Goal: Find specific page/section: Find specific page/section

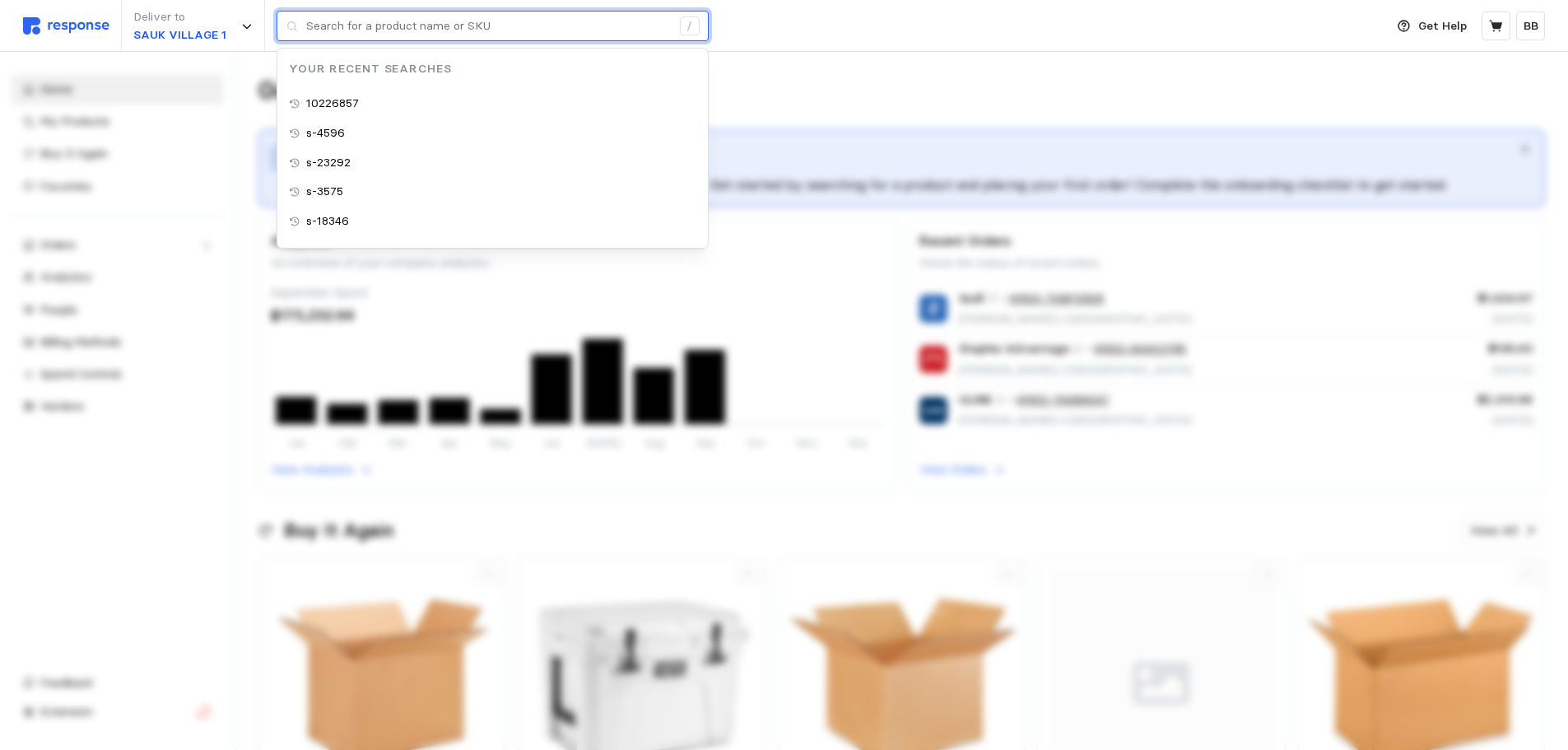
click at [367, 24] on input "text" at bounding box center [488, 26] width 365 height 30
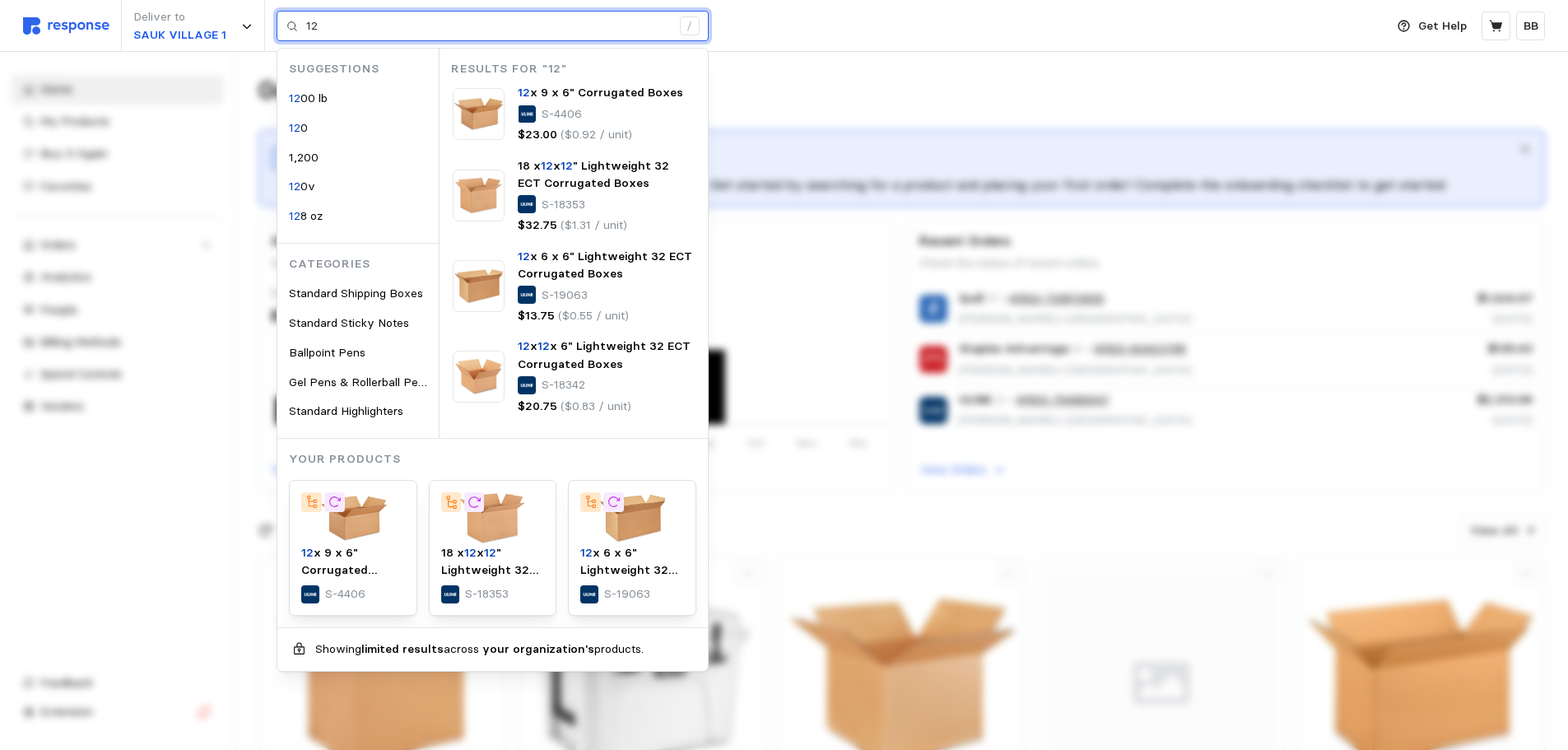
type input "12"
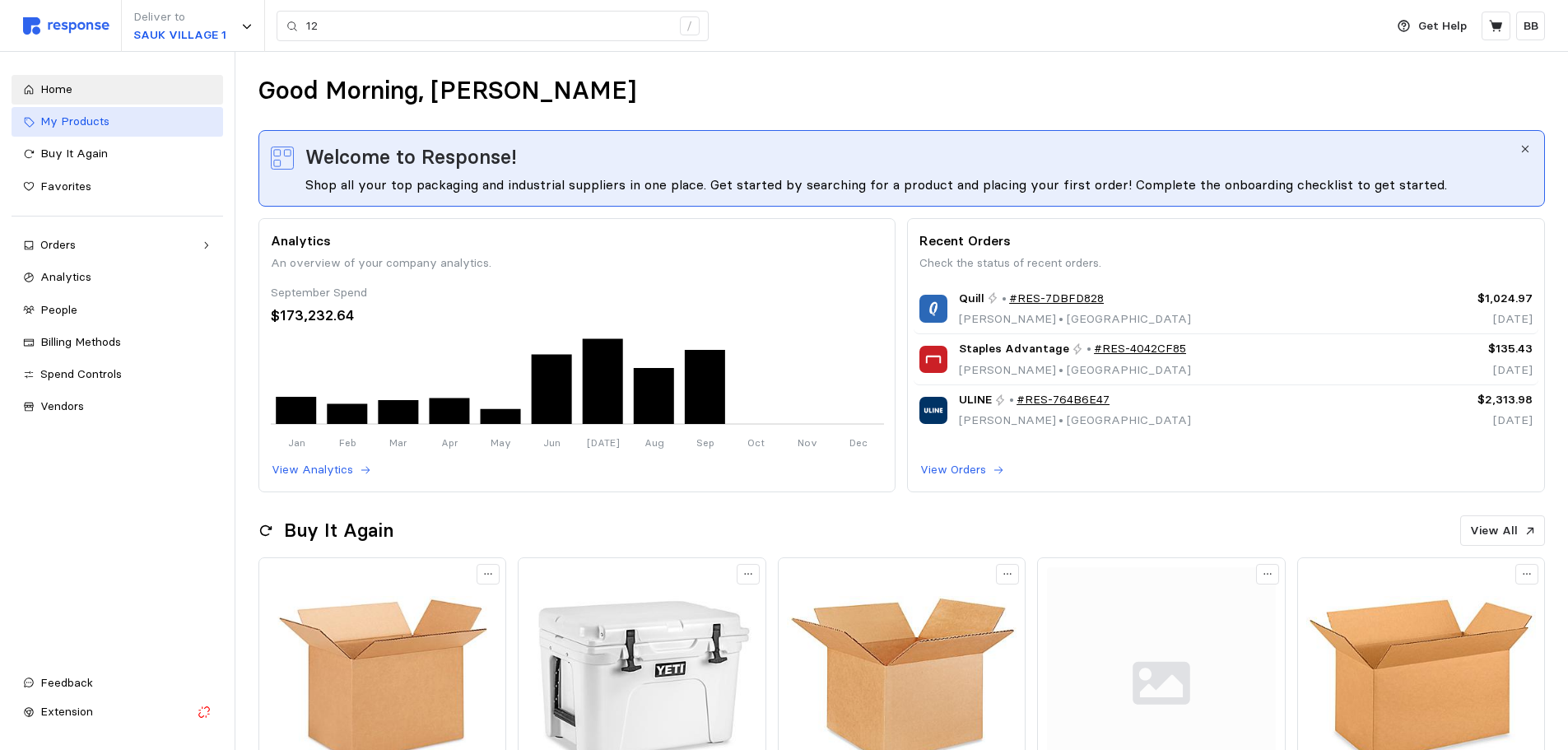
click at [98, 122] on span "My Products" at bounding box center [75, 121] width 69 height 14
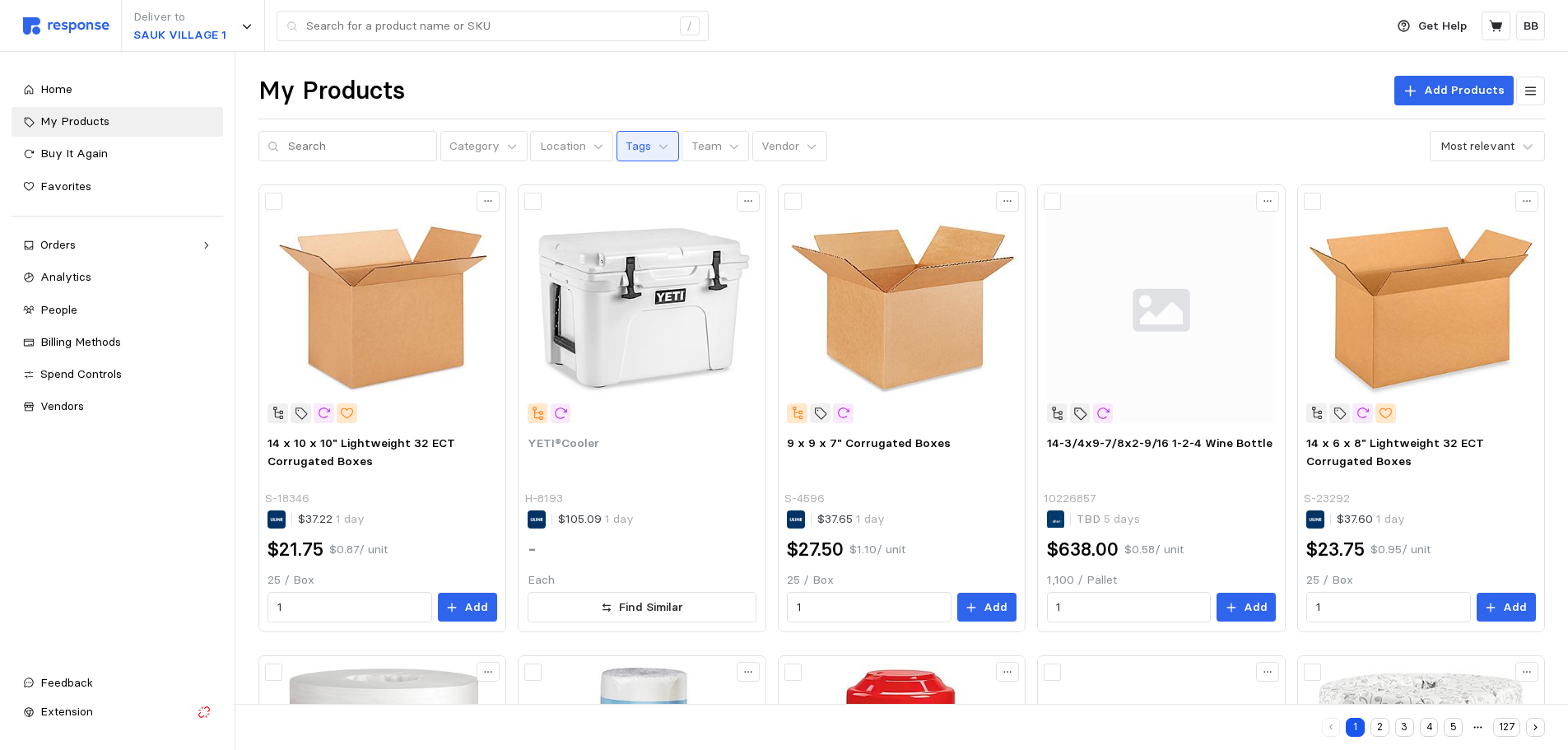
click at [638, 144] on button "Tags" at bounding box center [647, 147] width 63 height 31
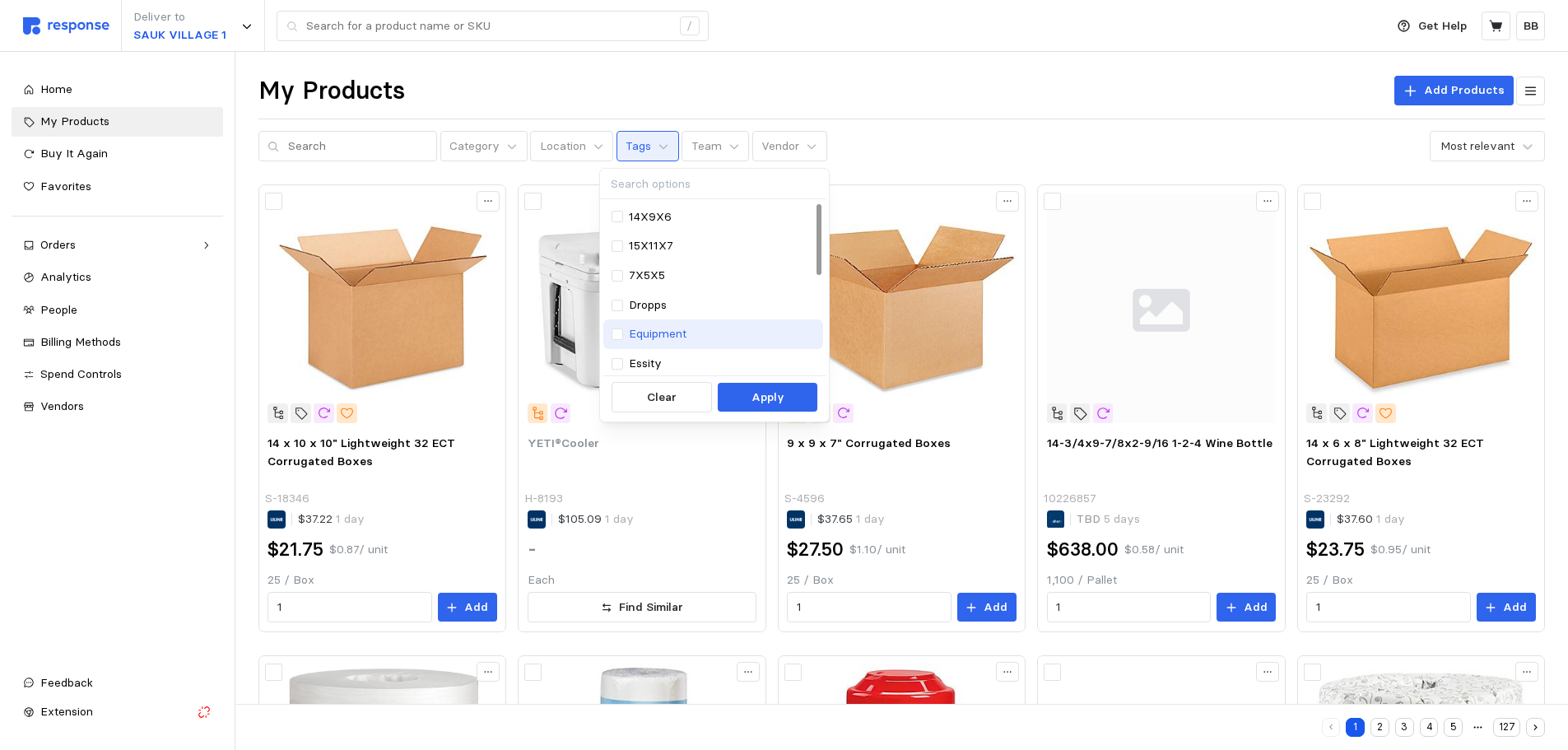
drag, startPoint x: 648, startPoint y: 298, endPoint x: 698, endPoint y: 338, distance: 64.0
click at [647, 298] on p "Dropps" at bounding box center [647, 305] width 38 height 18
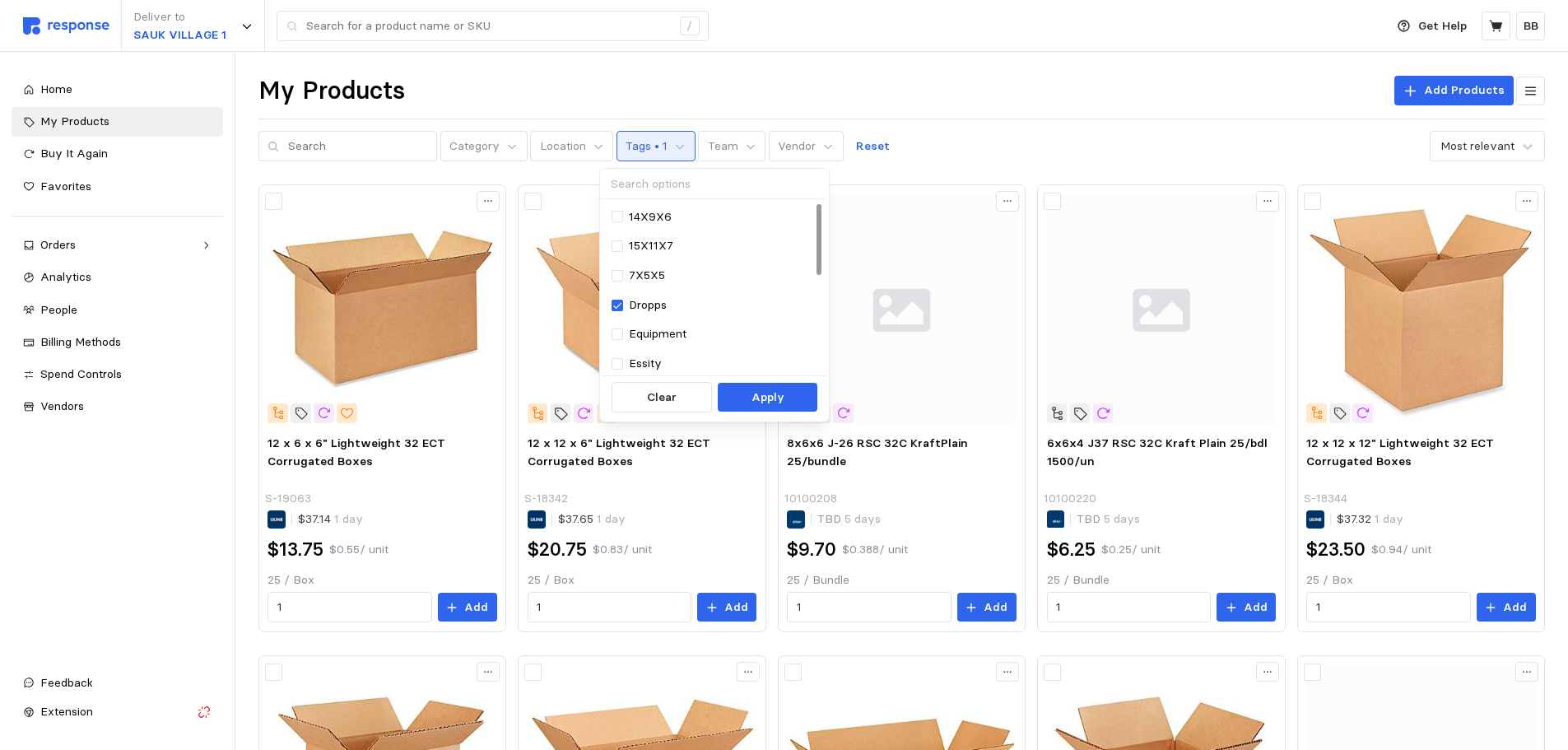
click at [1134, 114] on div "My Products Add Products Category Location Tags • 1 Team Vendor Reset Most rele…" at bounding box center [901, 119] width 1286 height 87
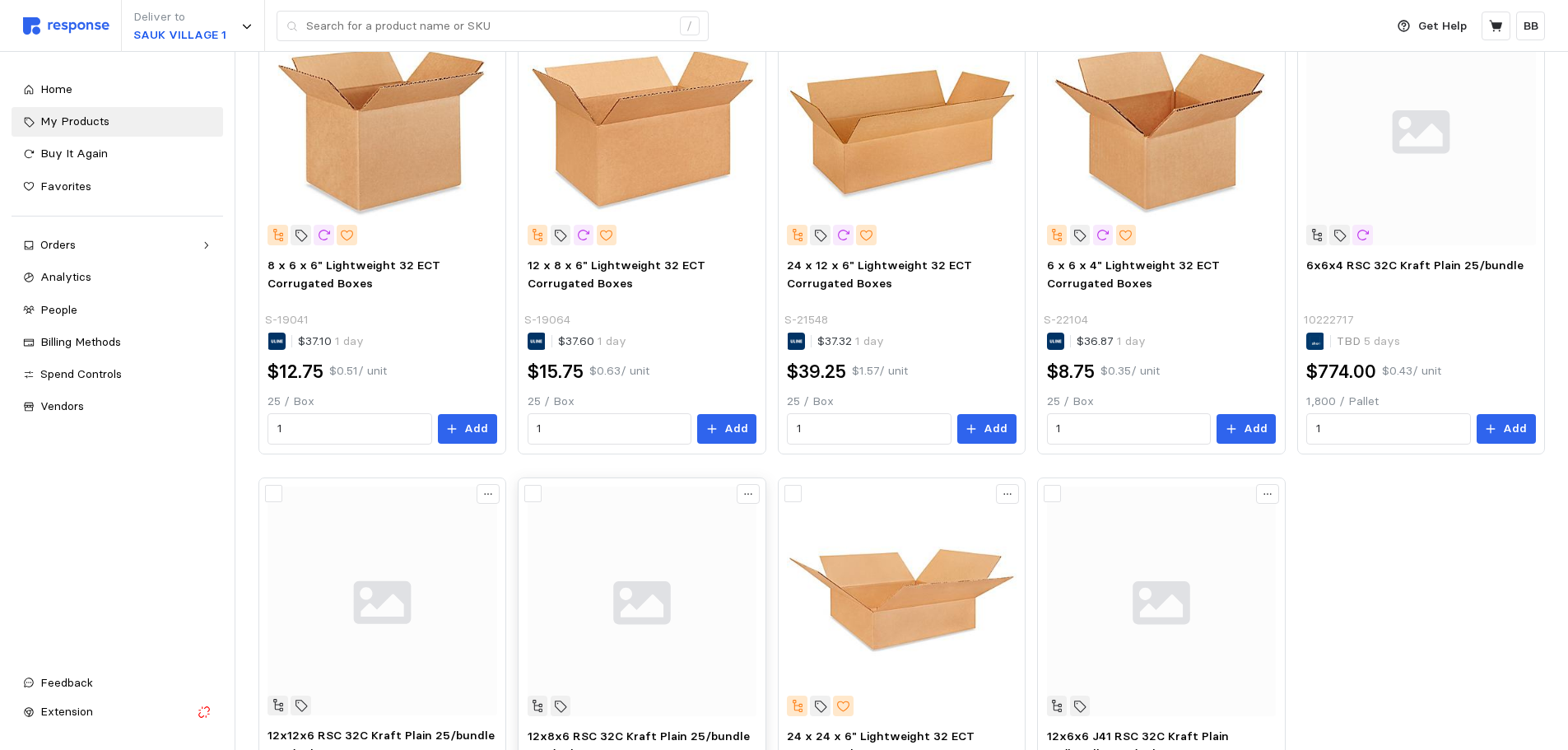
scroll to position [646, 0]
